Goal: Information Seeking & Learning: Learn about a topic

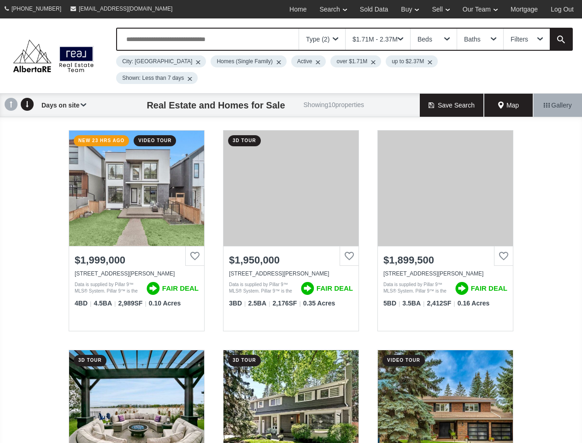
click at [330, 9] on link "Search" at bounding box center [333, 9] width 40 height 18
click at [407, 9] on link "Buy" at bounding box center [410, 9] width 31 height 18
click at [439, 9] on link "Sell" at bounding box center [441, 9] width 30 height 18
click at [481, 9] on link "Our Team" at bounding box center [481, 9] width 48 height 18
click at [563, 9] on link "Log Out" at bounding box center [563, 9] width 36 height 18
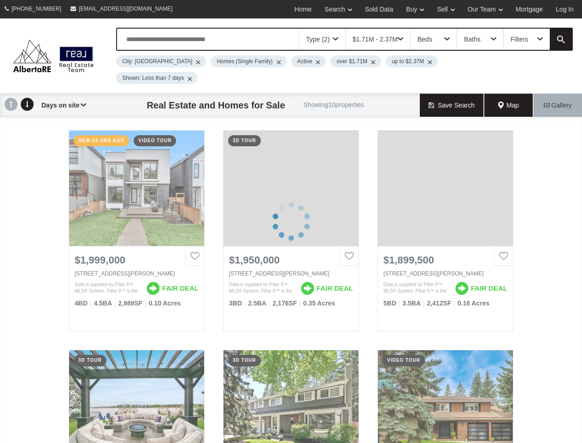
click at [323, 39] on div "Type (2)" at bounding box center [318, 39] width 24 height 6
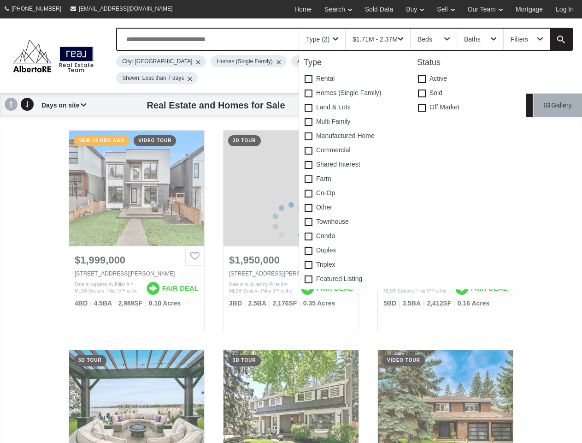
click at [378, 39] on div "$1.71M - 2.37M" at bounding box center [375, 39] width 45 height 6
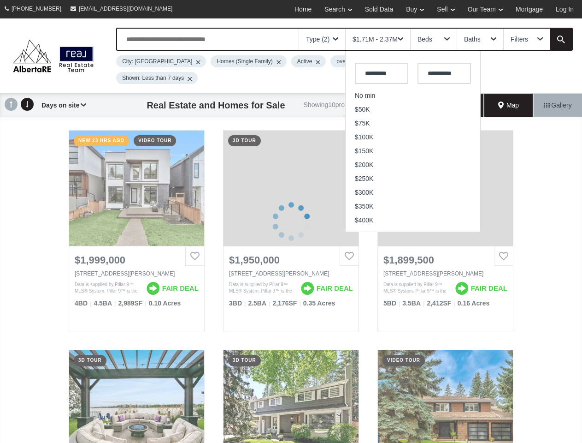
click at [433, 39] on div "Beds" at bounding box center [434, 39] width 46 height 21
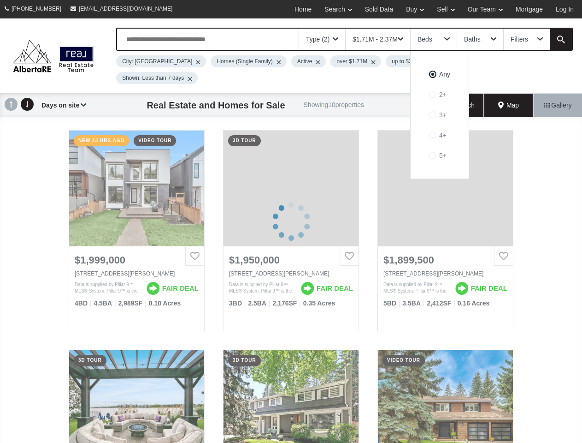
click at [480, 39] on div "Baths" at bounding box center [472, 39] width 17 height 6
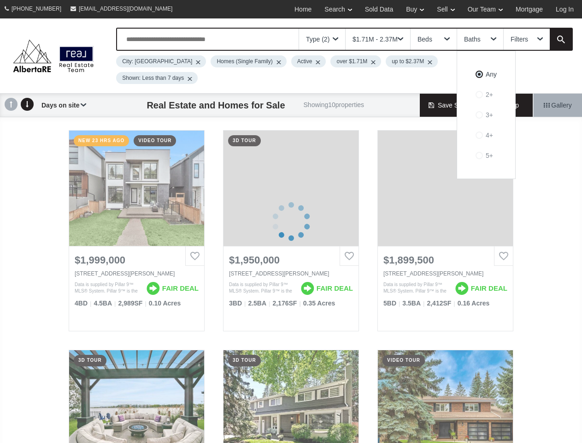
click at [527, 39] on div "Filters" at bounding box center [520, 39] width 18 height 6
